Goal: Navigation & Orientation: Understand site structure

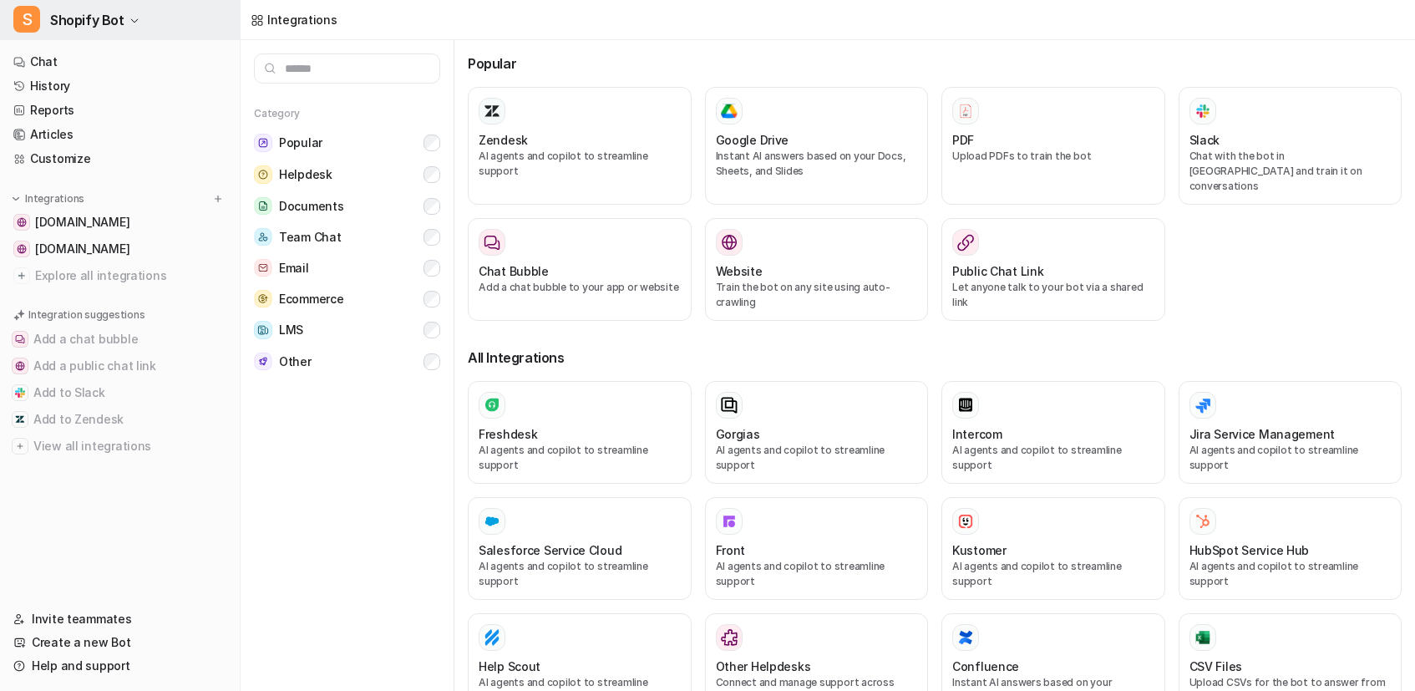
click at [33, 17] on span "S" at bounding box center [26, 19] width 27 height 27
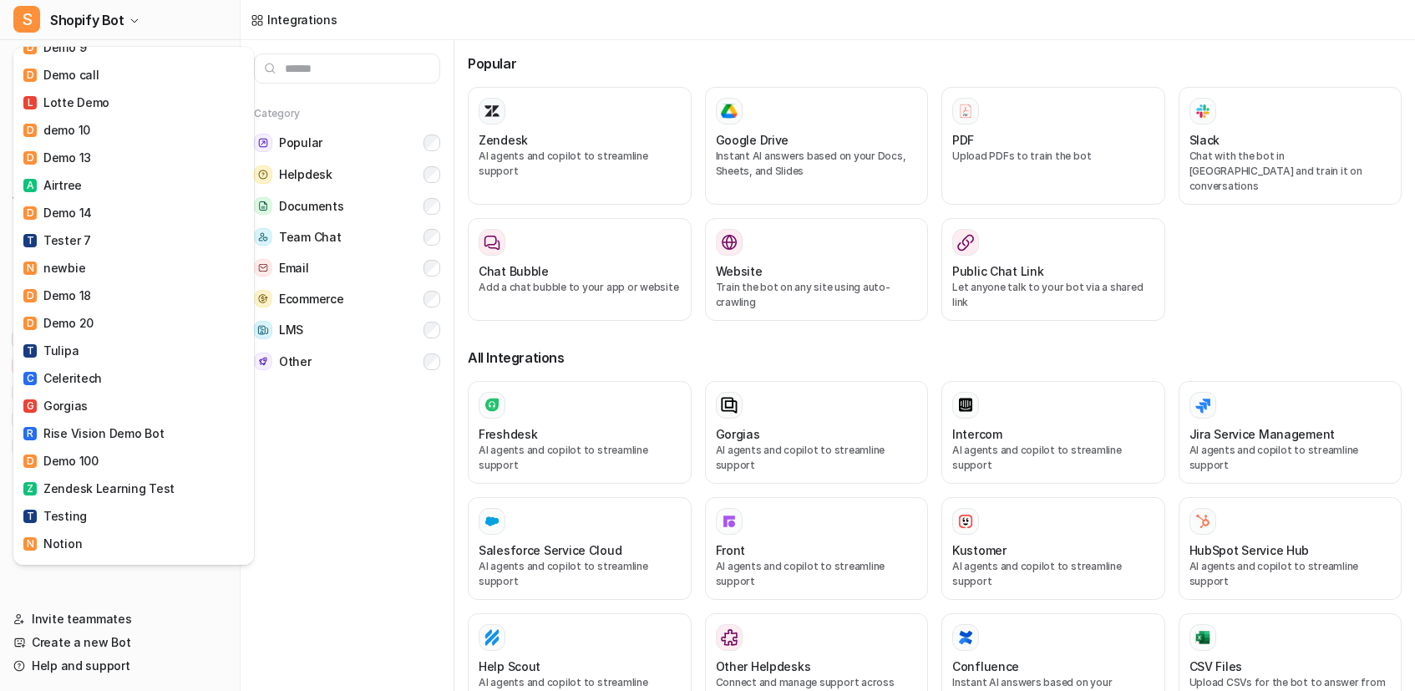
scroll to position [2176, 0]
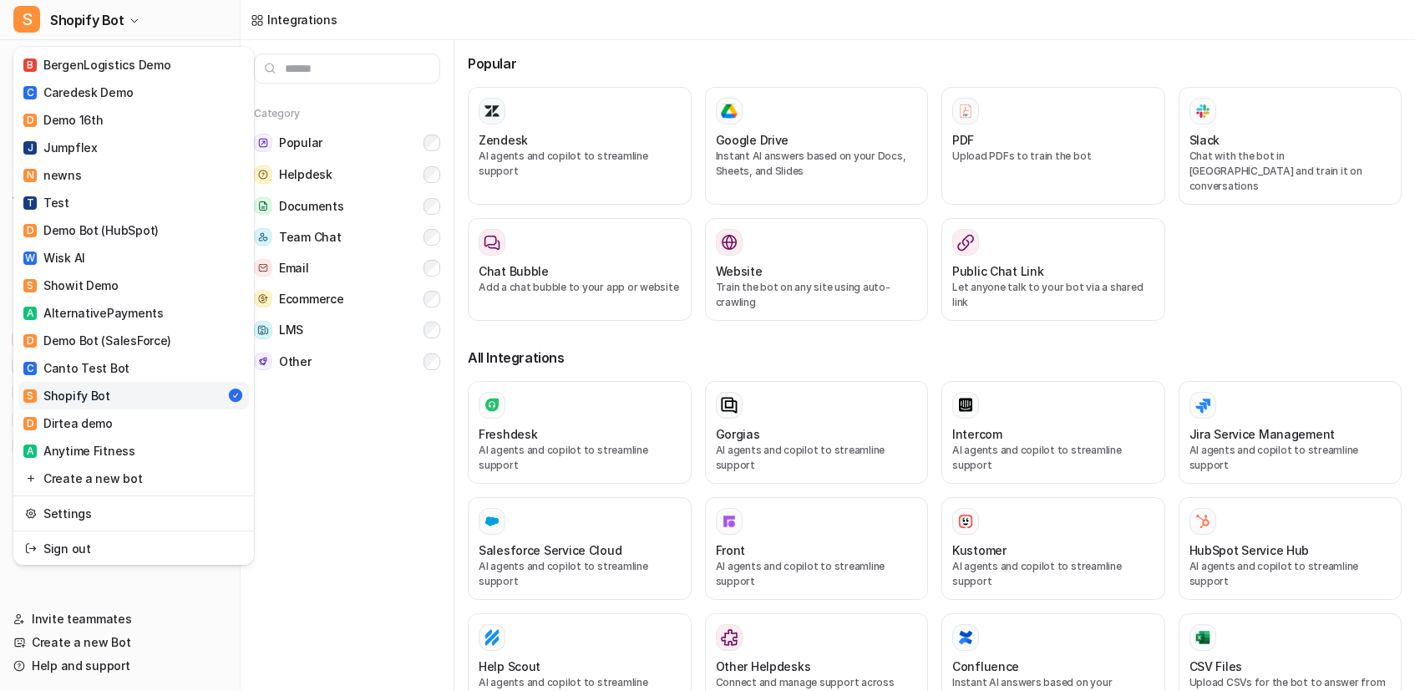
click at [110, 612] on div "S Shopify Bot C Chatbot D Demo Bot (Jira) D Demo Bot (Freshdesk) D Demo Bot (Ge…" at bounding box center [120, 345] width 241 height 691
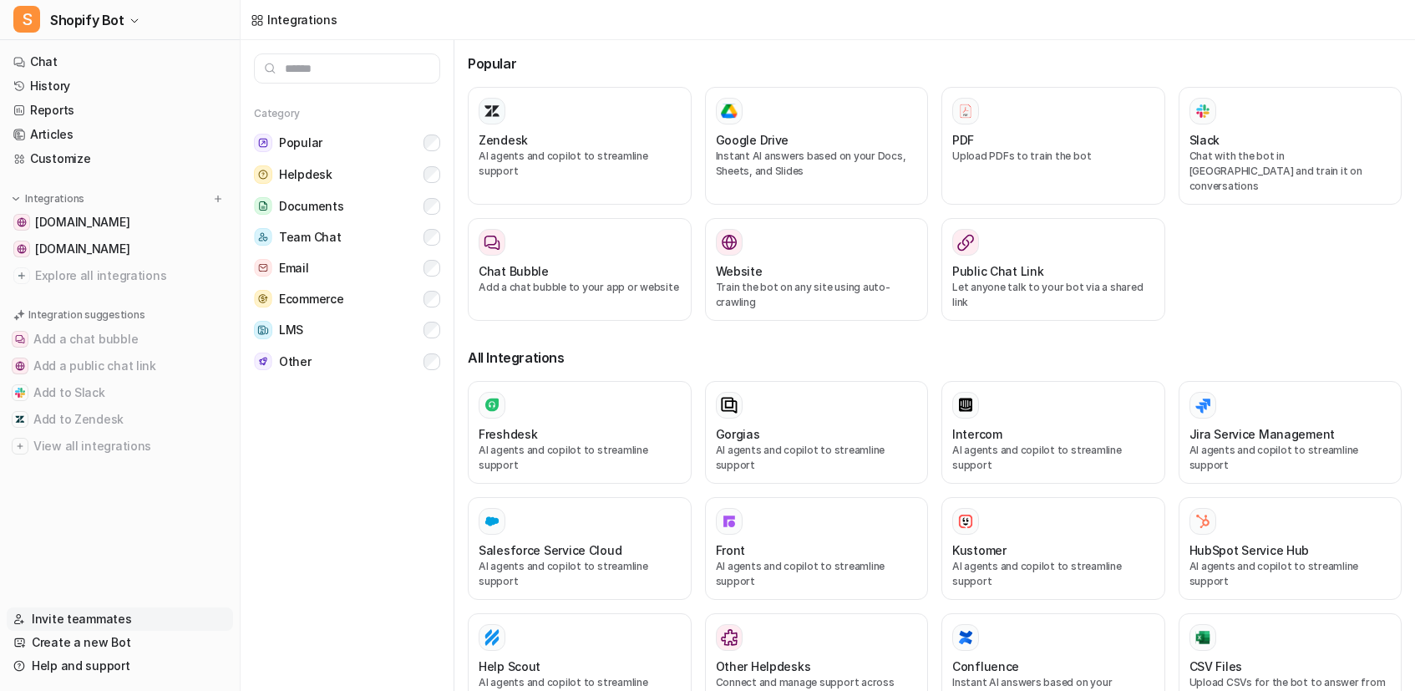
click at [84, 614] on link "Invite teammates" at bounding box center [120, 618] width 226 height 23
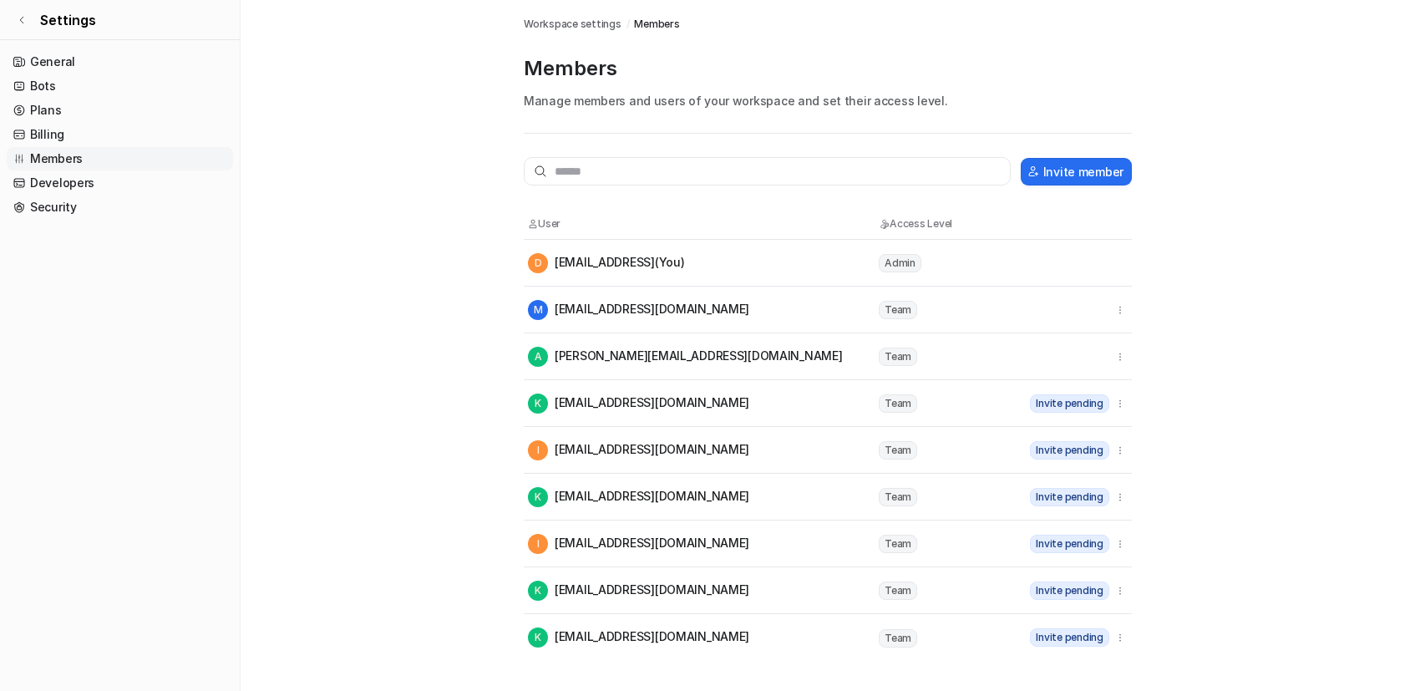
click at [813, 312] on div "M mikeyg.raine@gmail.com" at bounding box center [702, 310] width 349 height 20
click at [1115, 311] on icon "button" at bounding box center [1120, 310] width 12 height 12
click at [470, 225] on main "Workspace settings / Members Members Manage members and users of your workspace…" at bounding box center [828, 330] width 1174 height 661
click at [129, 129] on link "Billing" at bounding box center [120, 134] width 226 height 23
click at [92, 86] on link "Bots" at bounding box center [120, 85] width 226 height 23
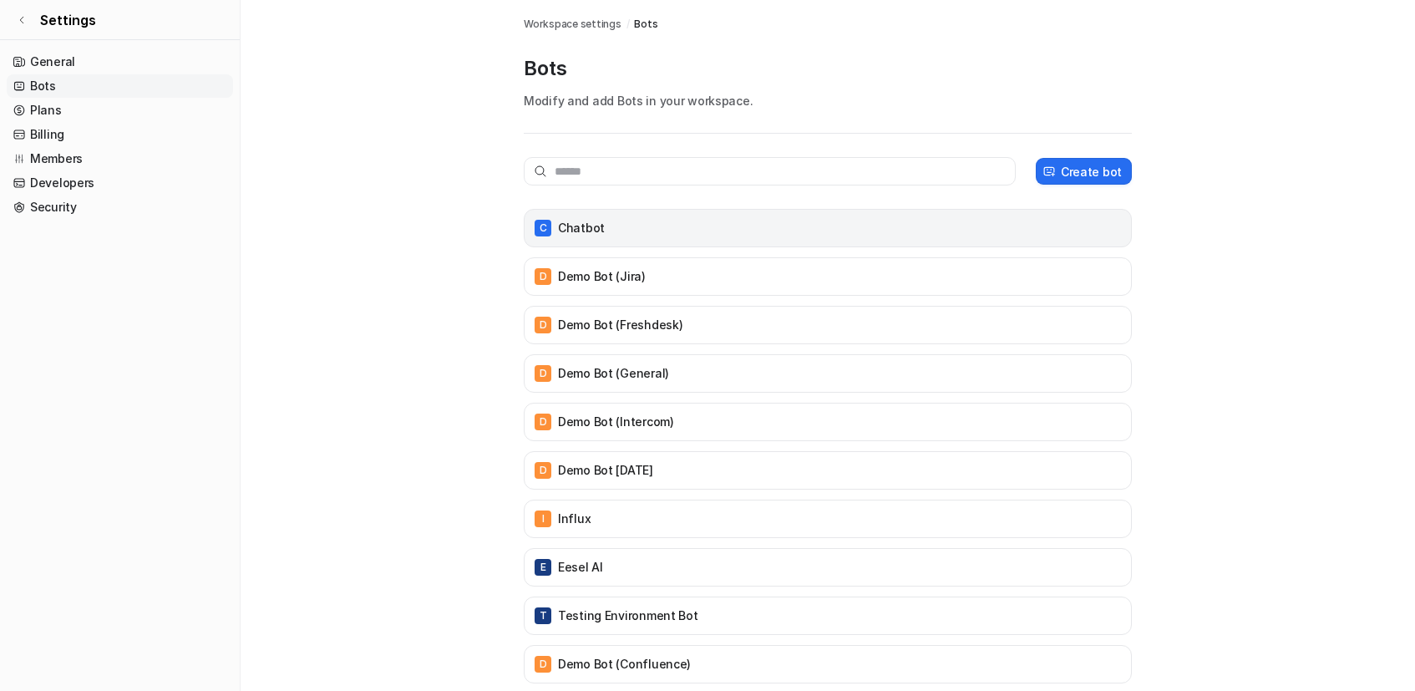
click at [650, 214] on div "C Chatbot" at bounding box center [828, 228] width 608 height 38
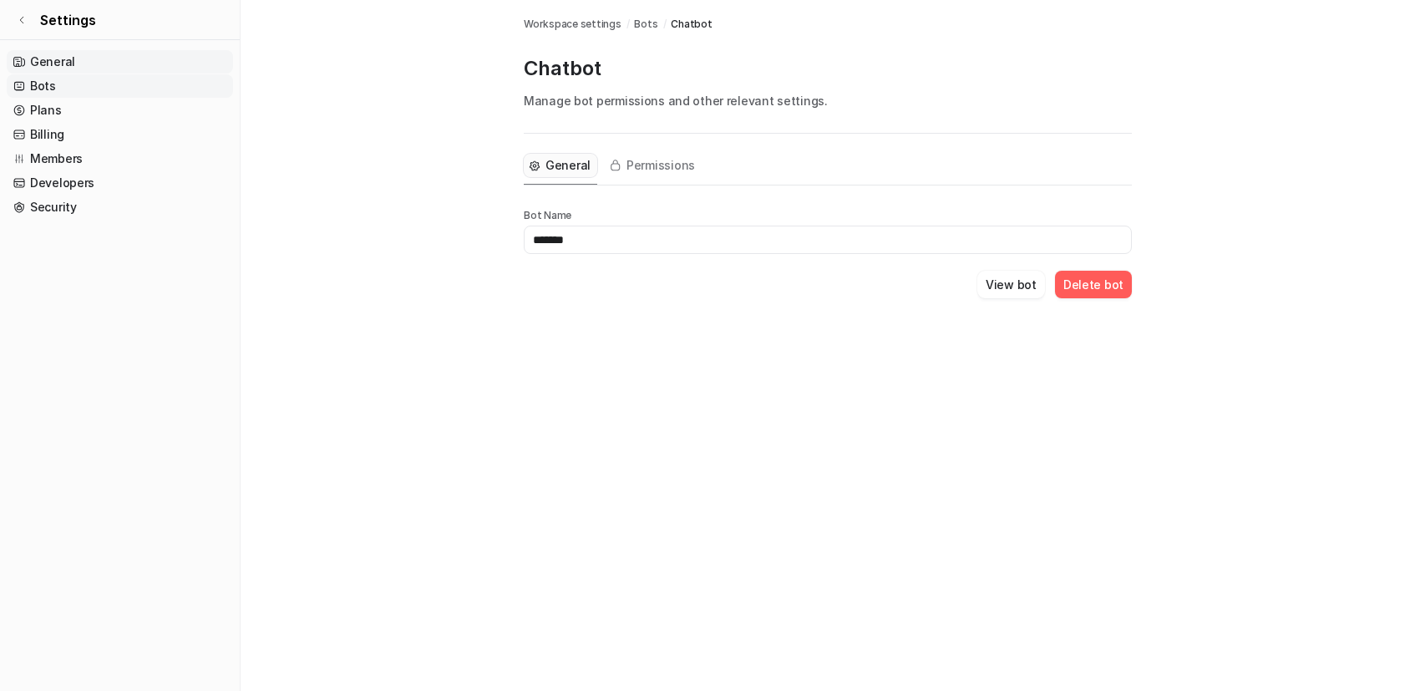
click at [53, 58] on link "General" at bounding box center [120, 61] width 226 height 23
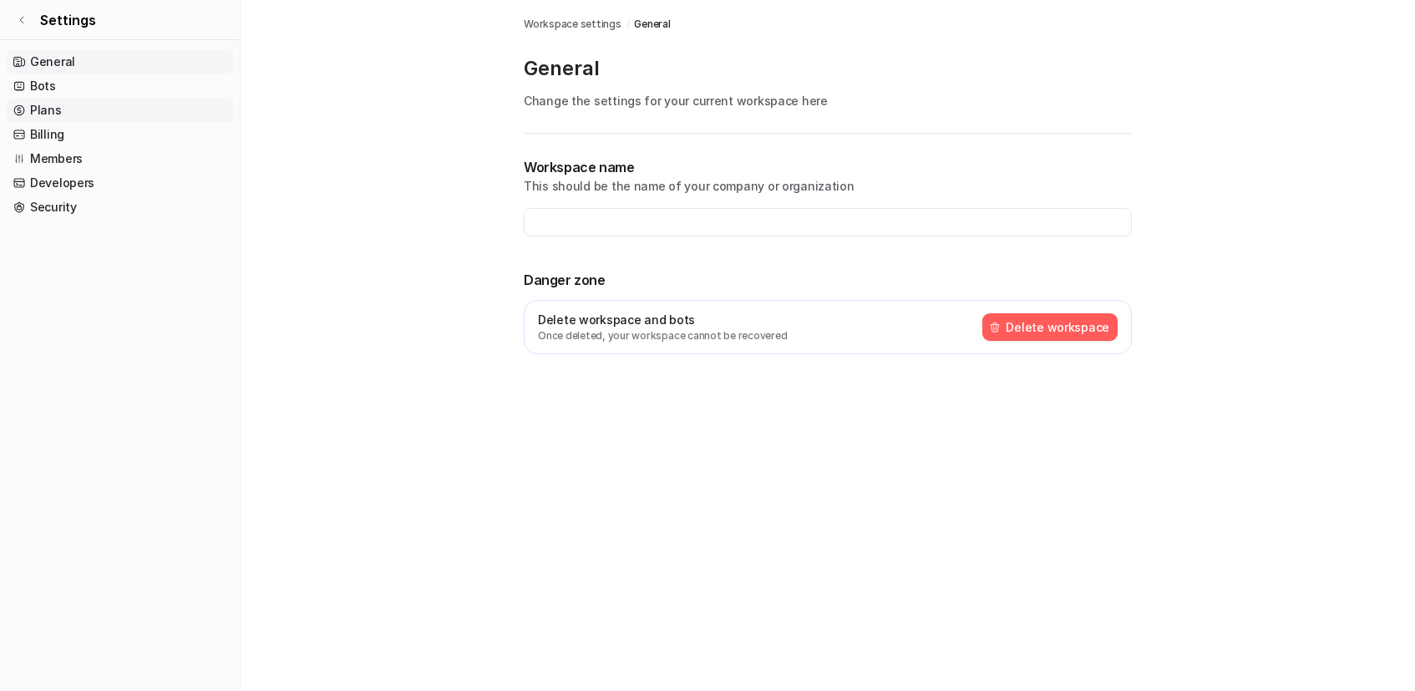
type input "**********"
click at [43, 85] on link "Bots" at bounding box center [120, 85] width 226 height 23
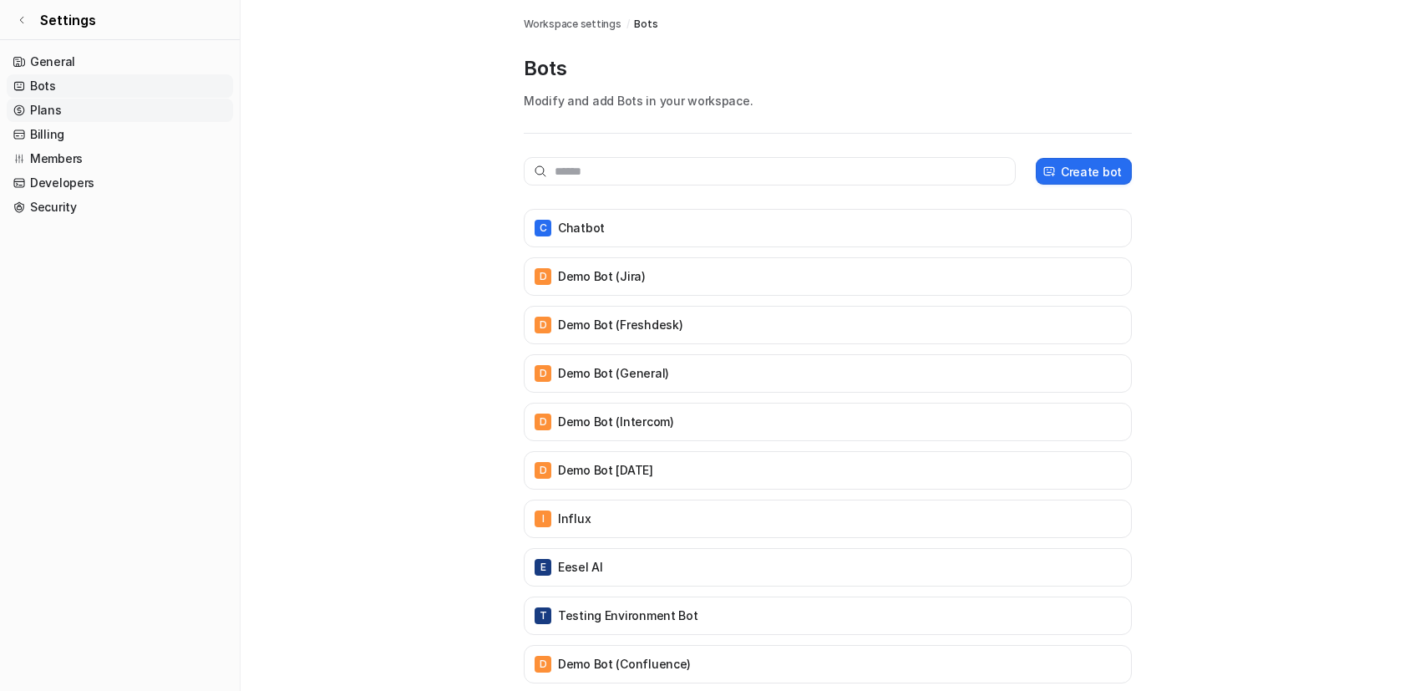
click at [68, 119] on link "Plans" at bounding box center [120, 110] width 226 height 23
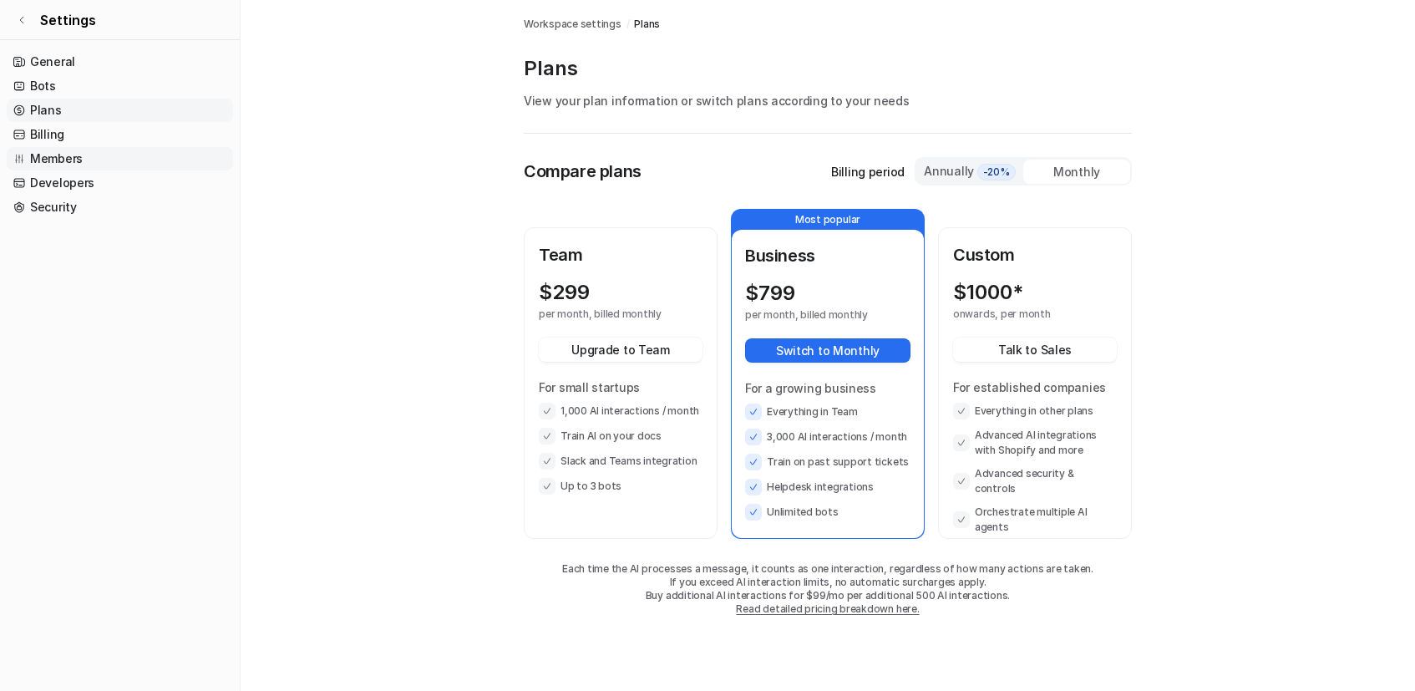
click at [76, 152] on link "Members" at bounding box center [120, 158] width 226 height 23
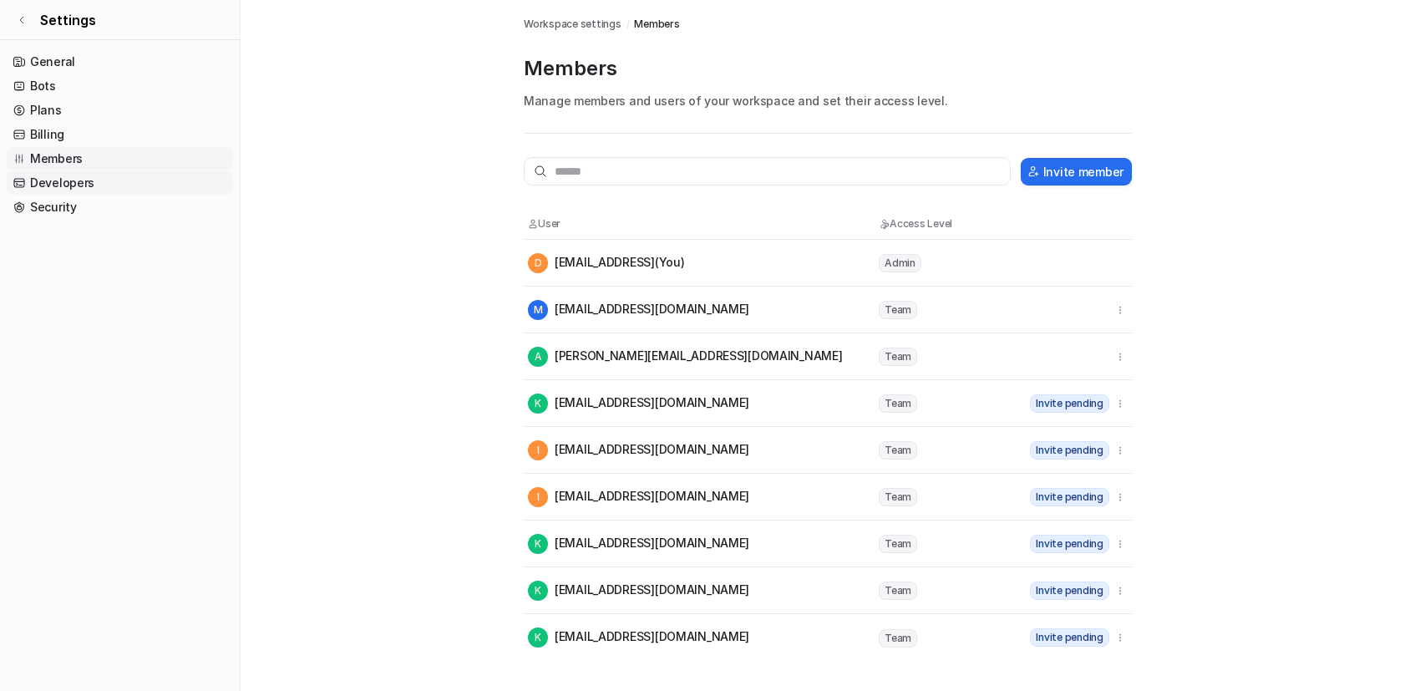
click at [107, 177] on link "Developers" at bounding box center [120, 182] width 226 height 23
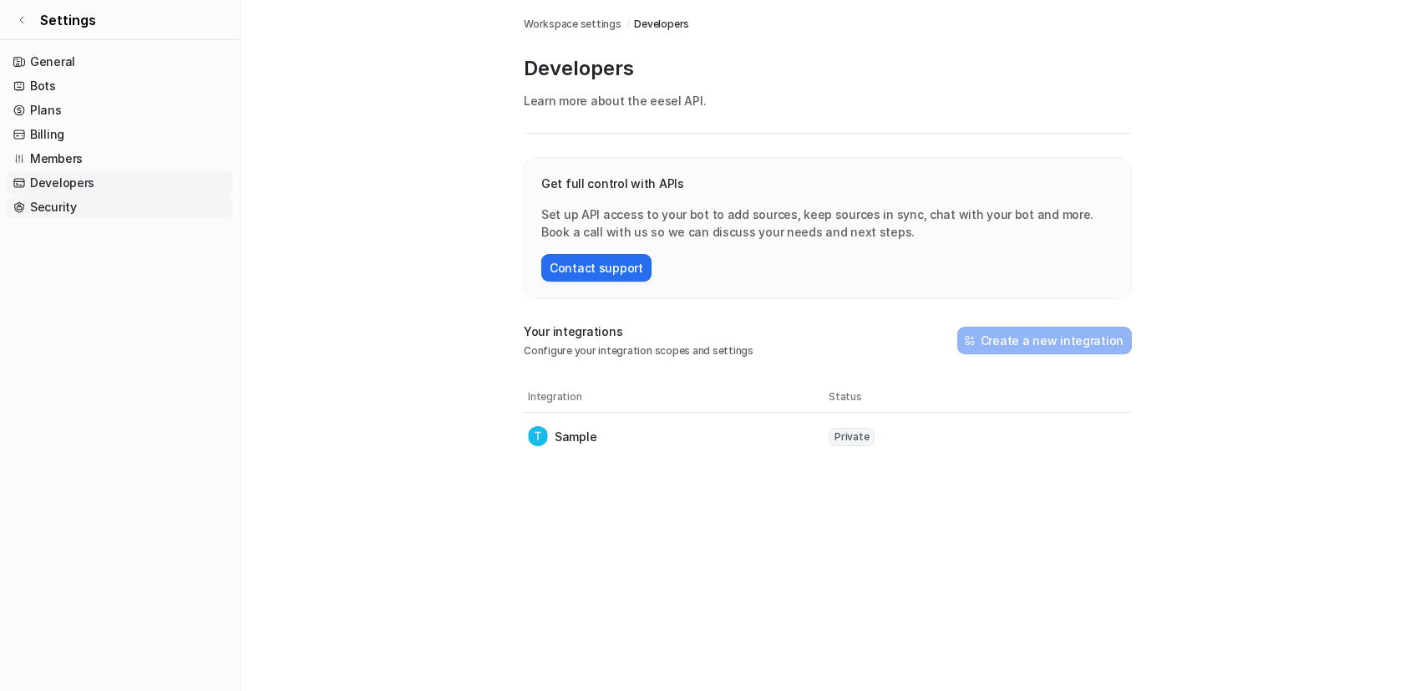
click at [99, 205] on link "Security" at bounding box center [120, 206] width 226 height 23
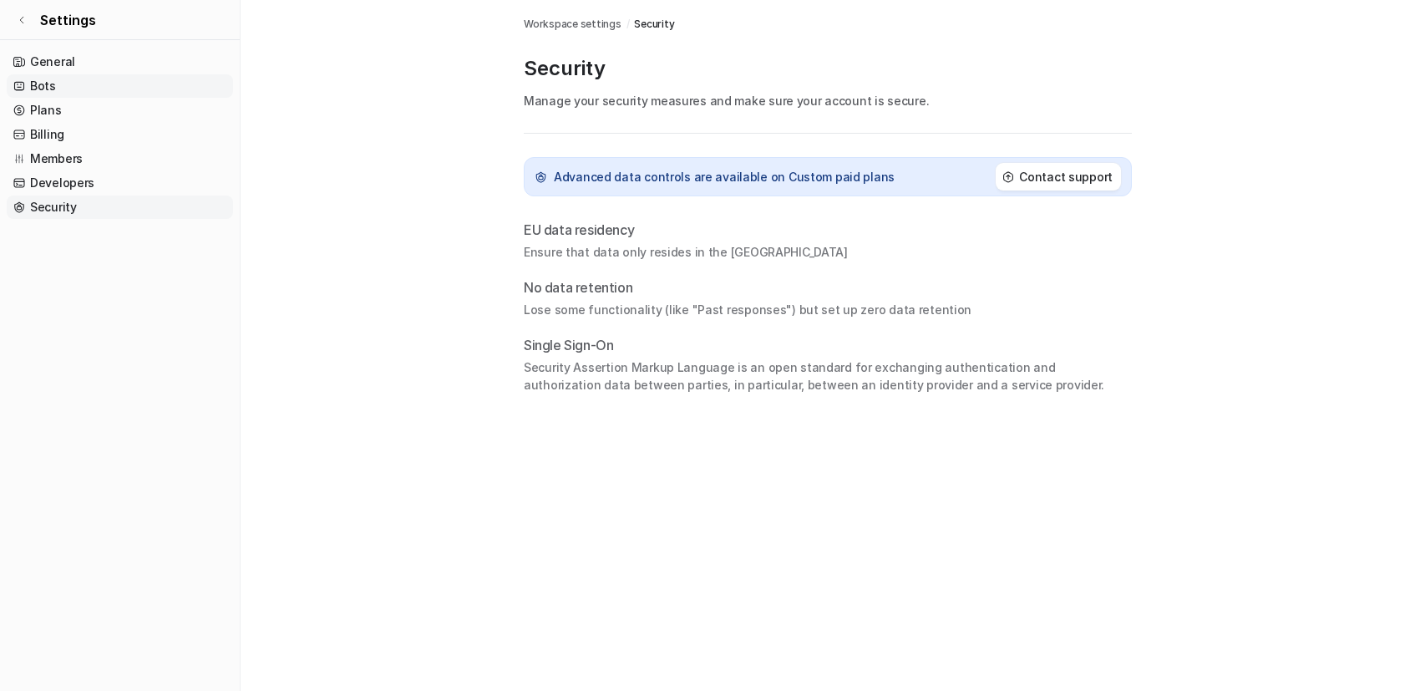
click at [73, 74] on link "Bots" at bounding box center [120, 85] width 226 height 23
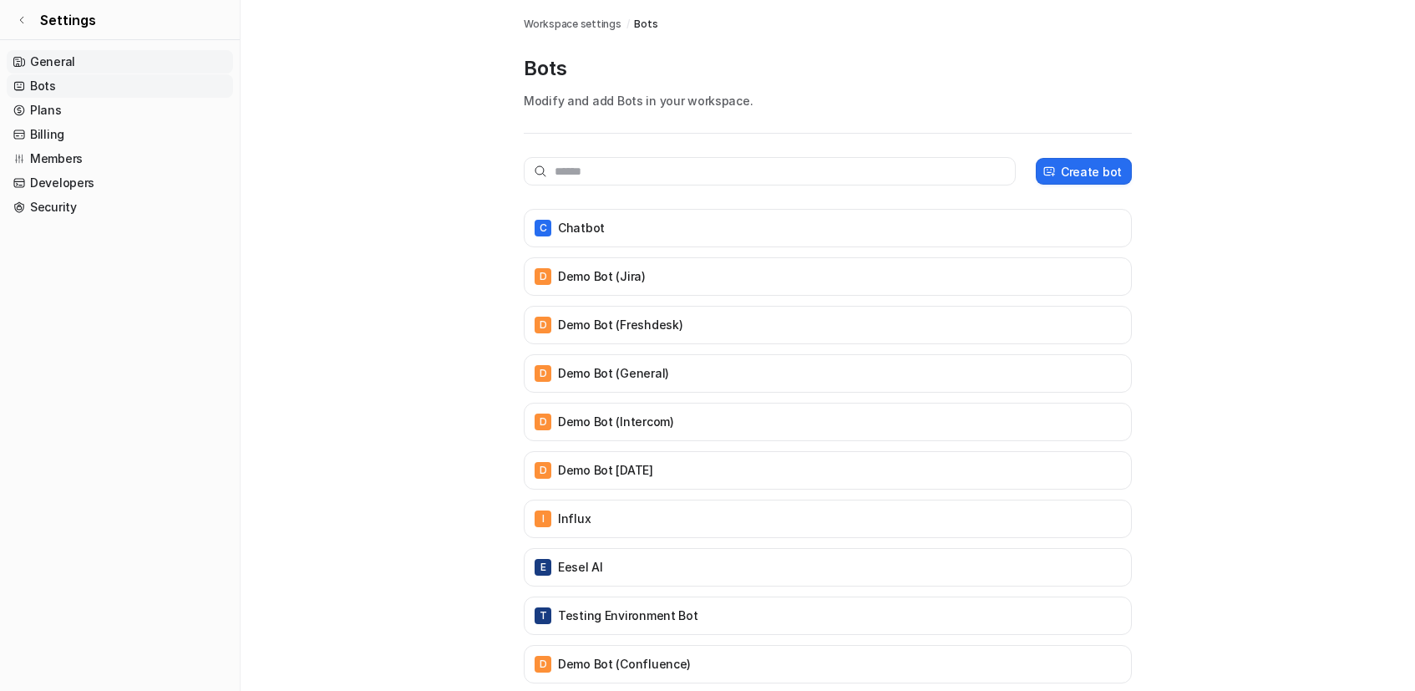
click at [68, 53] on link "General" at bounding box center [120, 61] width 226 height 23
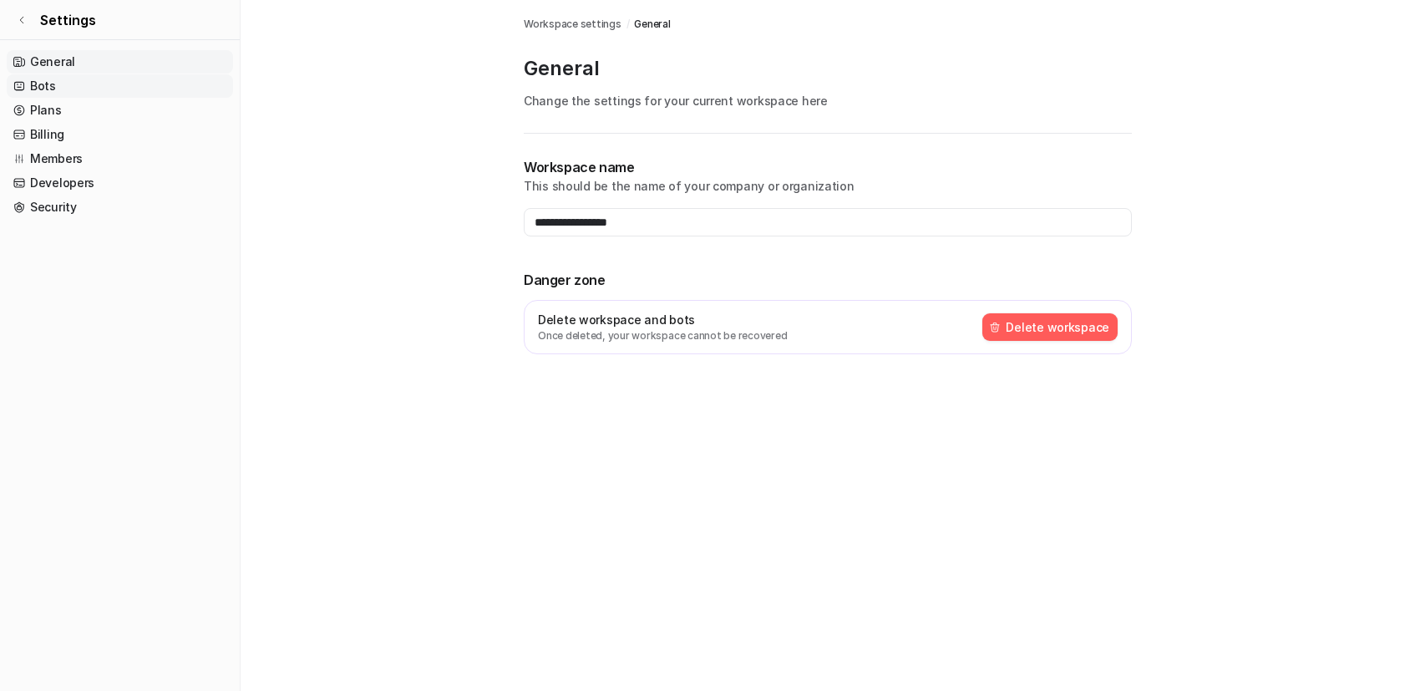
click at [70, 89] on link "Bots" at bounding box center [120, 85] width 226 height 23
